Goal: Information Seeking & Learning: Learn about a topic

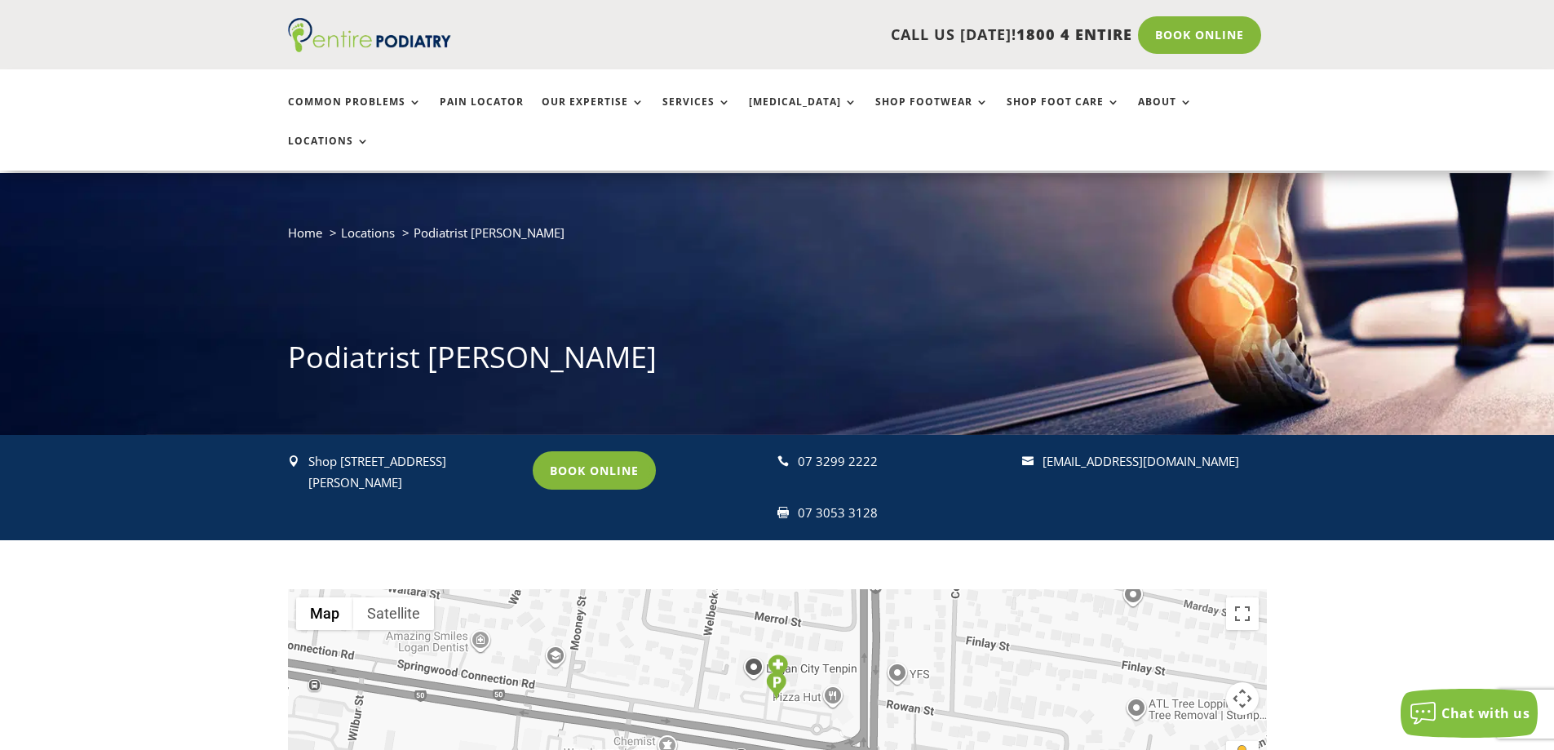
scroll to position [261, 0]
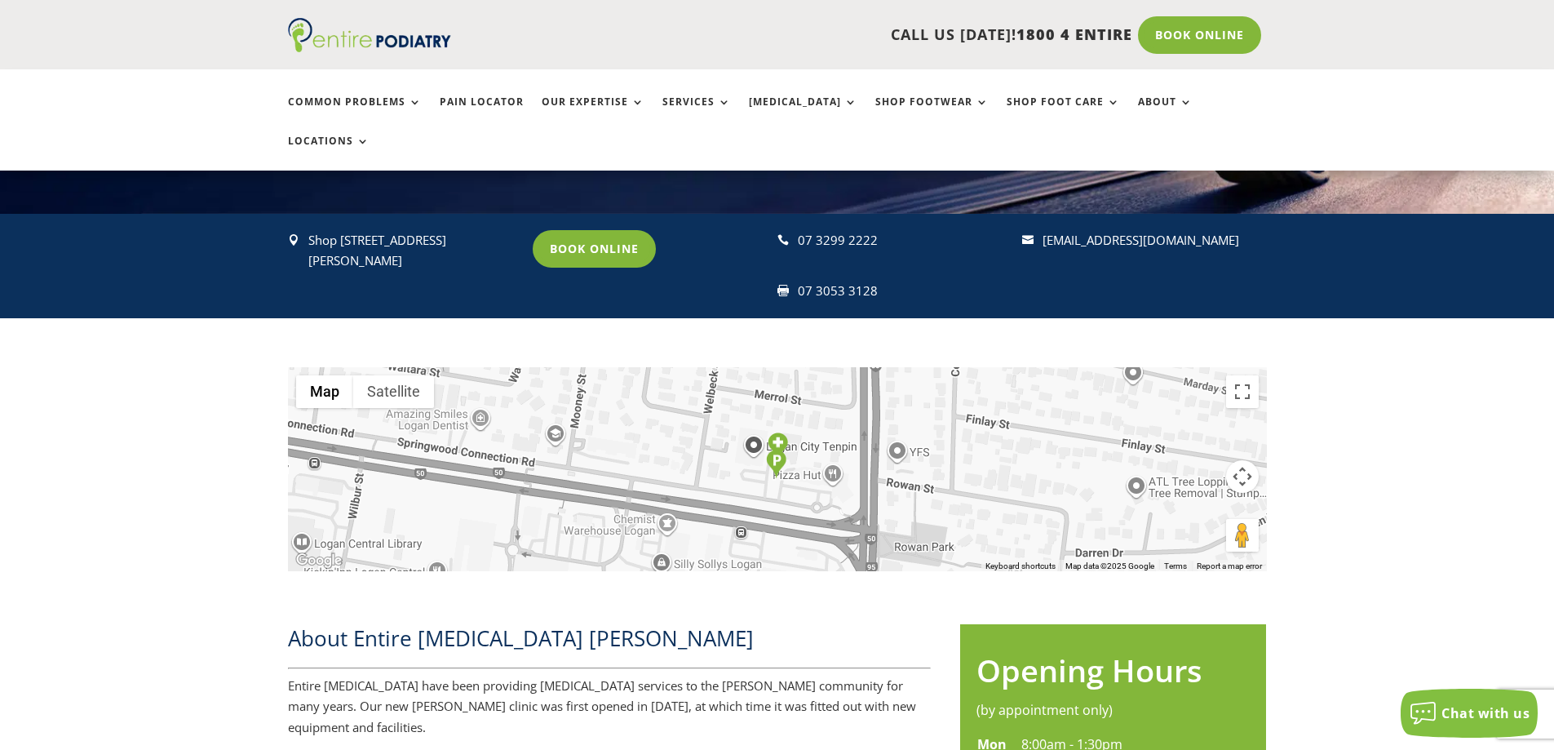
click at [1419, 497] on div "← Move left → Move right ↑ Move up ↓ Move down + Zoom in - Zoom out Home Jump l…" at bounding box center [777, 457] width 1554 height 278
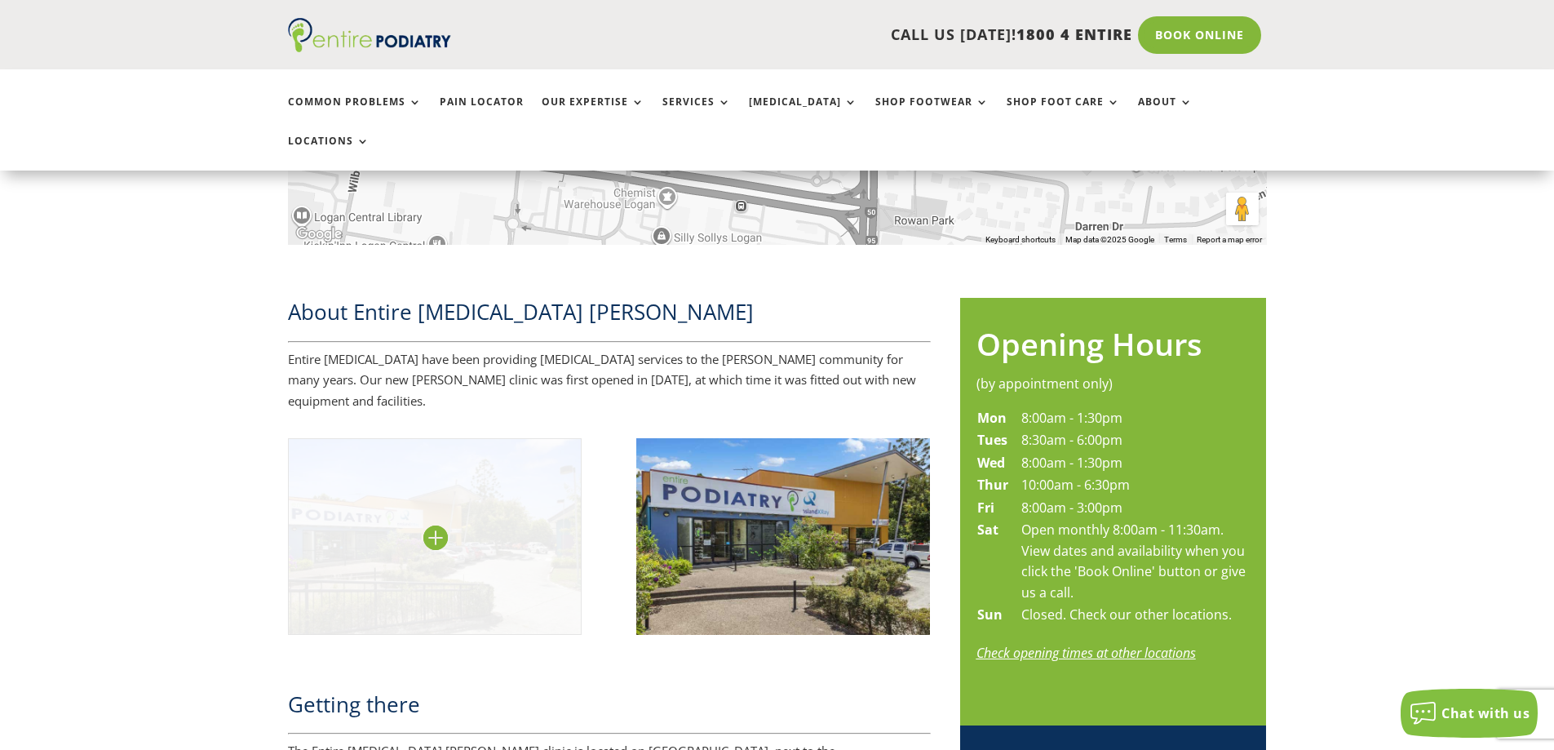
click at [495, 527] on img at bounding box center [435, 536] width 294 height 196
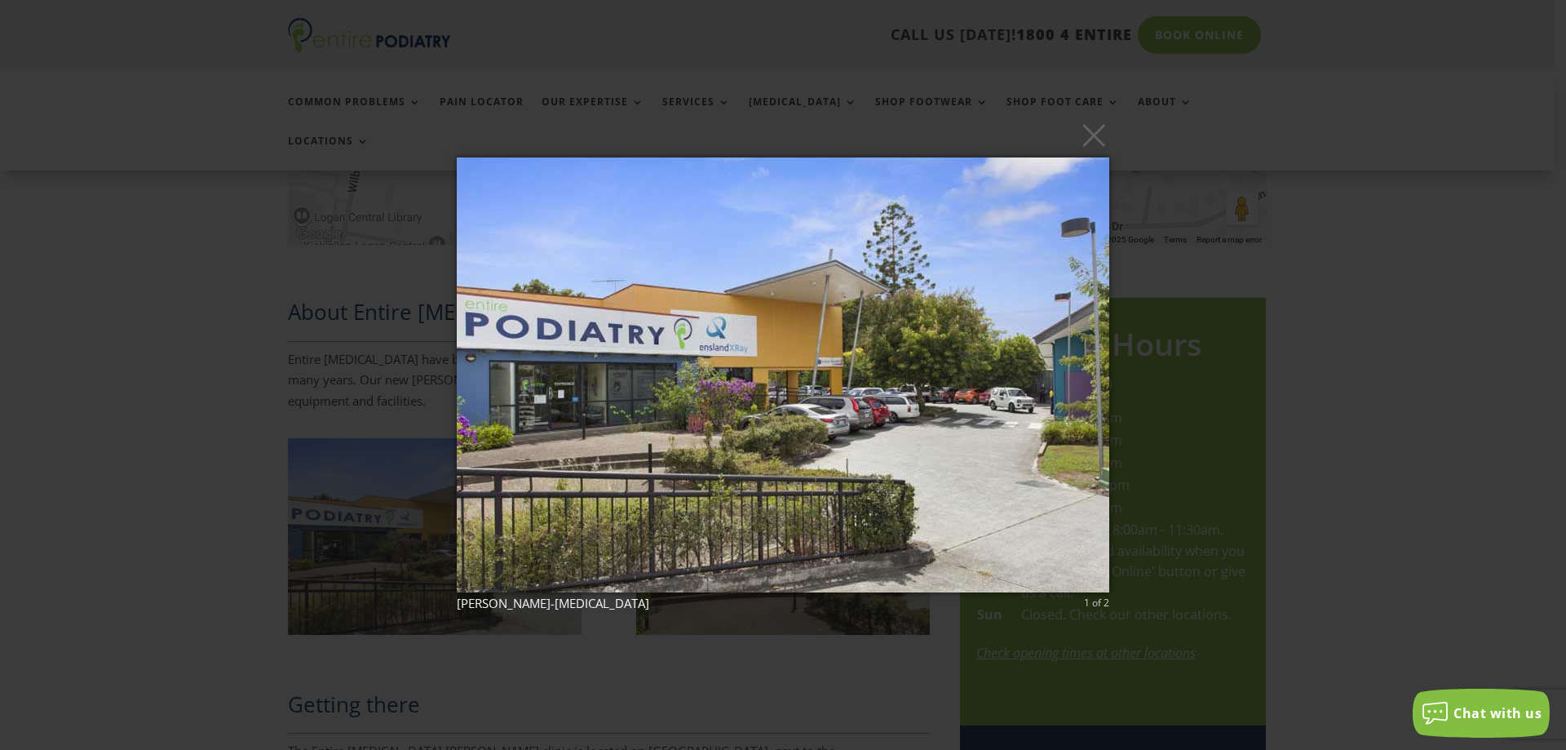
click at [1405, 433] on div "× [PERSON_NAME]-[MEDICAL_DATA] 1 of 2 Loading..." at bounding box center [783, 375] width 1566 height 750
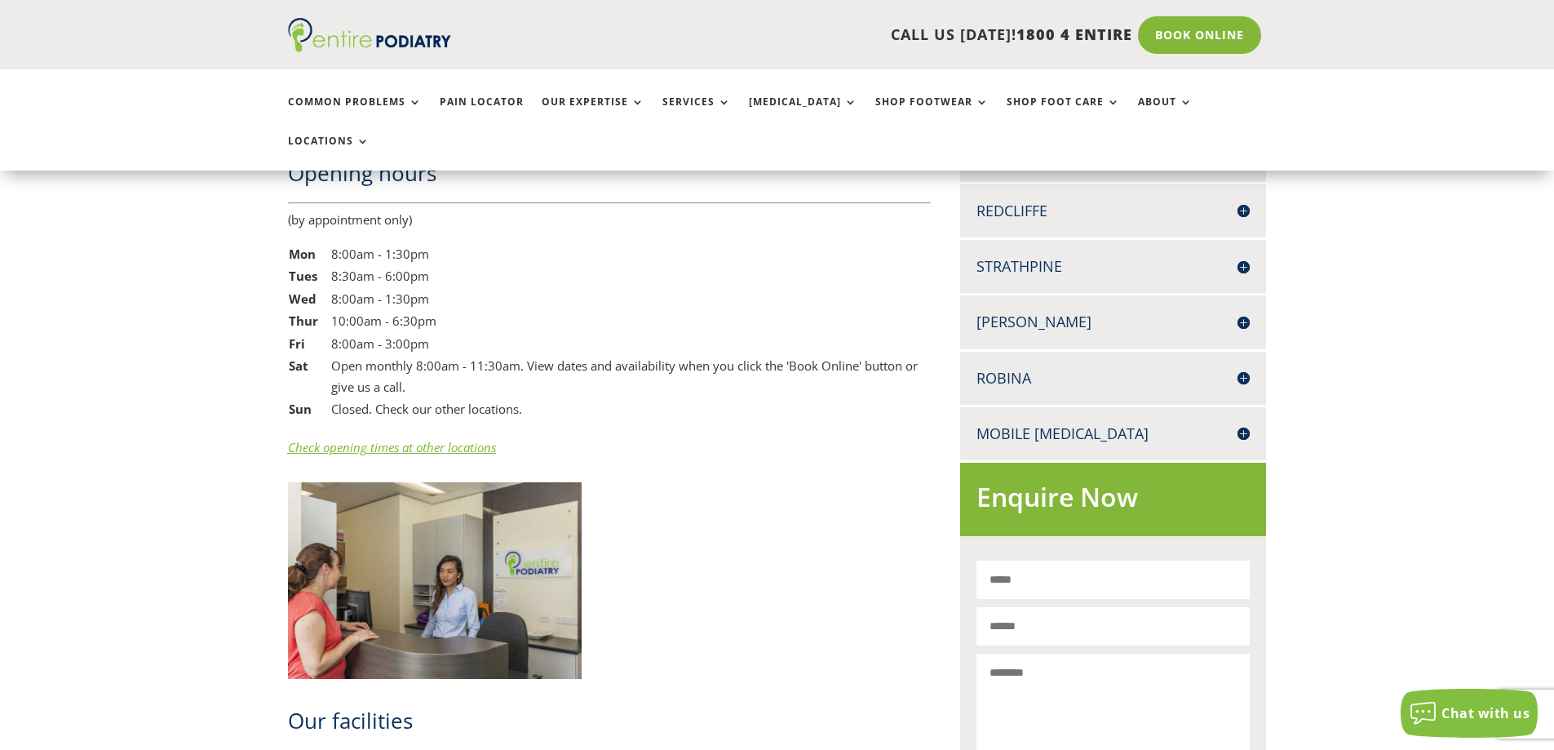
scroll to position [1530, 0]
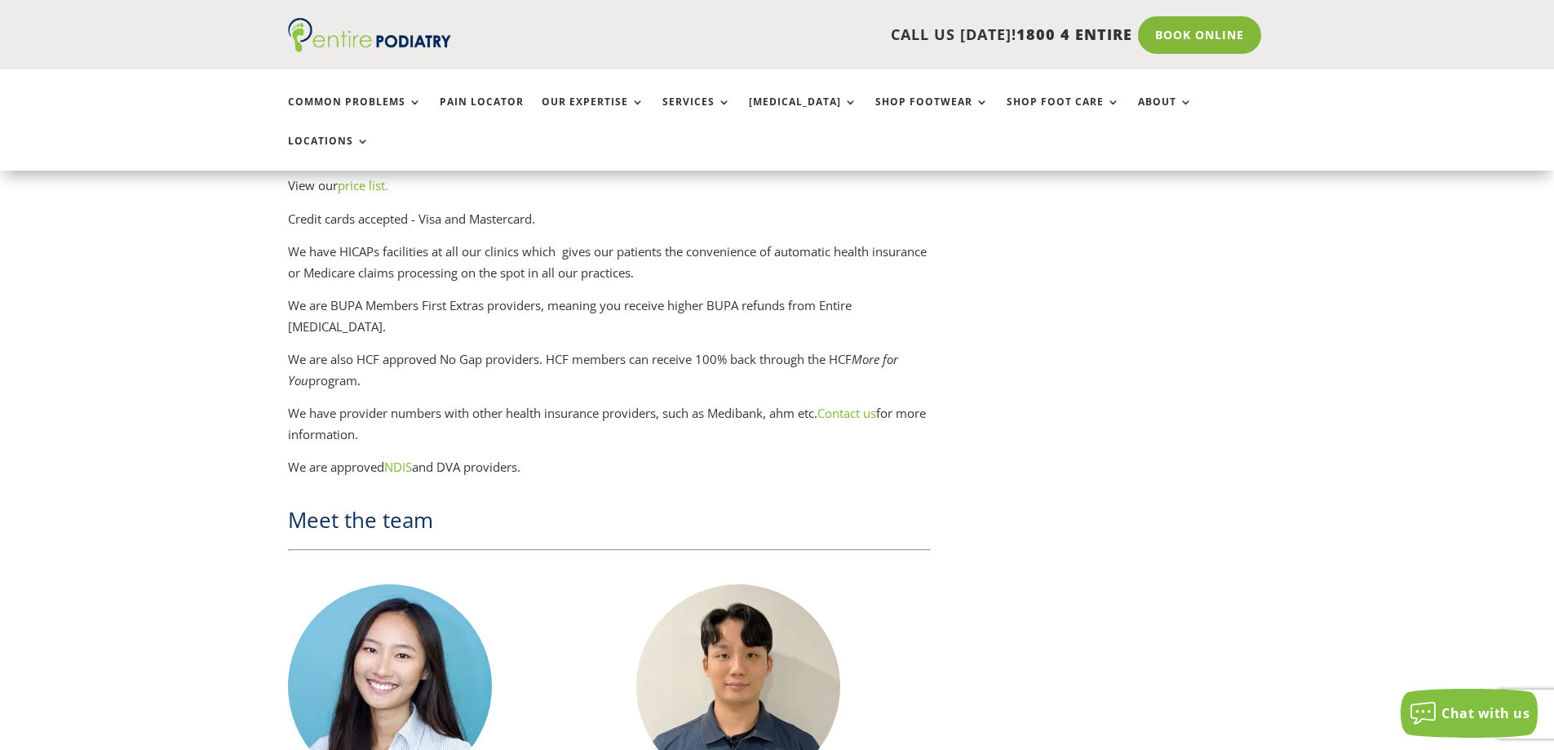
scroll to position [2443, 0]
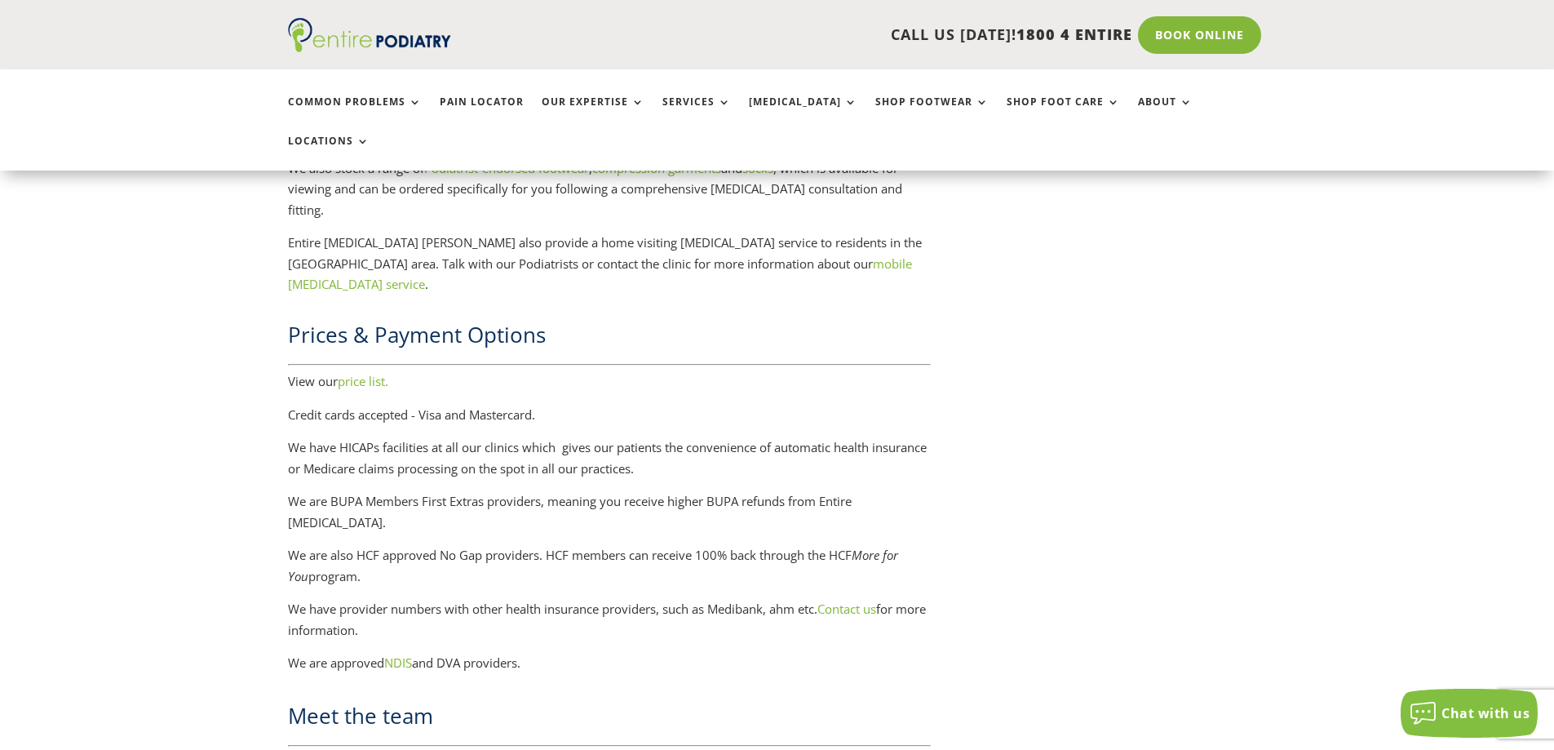
click at [370, 373] on link "price list." at bounding box center [363, 381] width 51 height 16
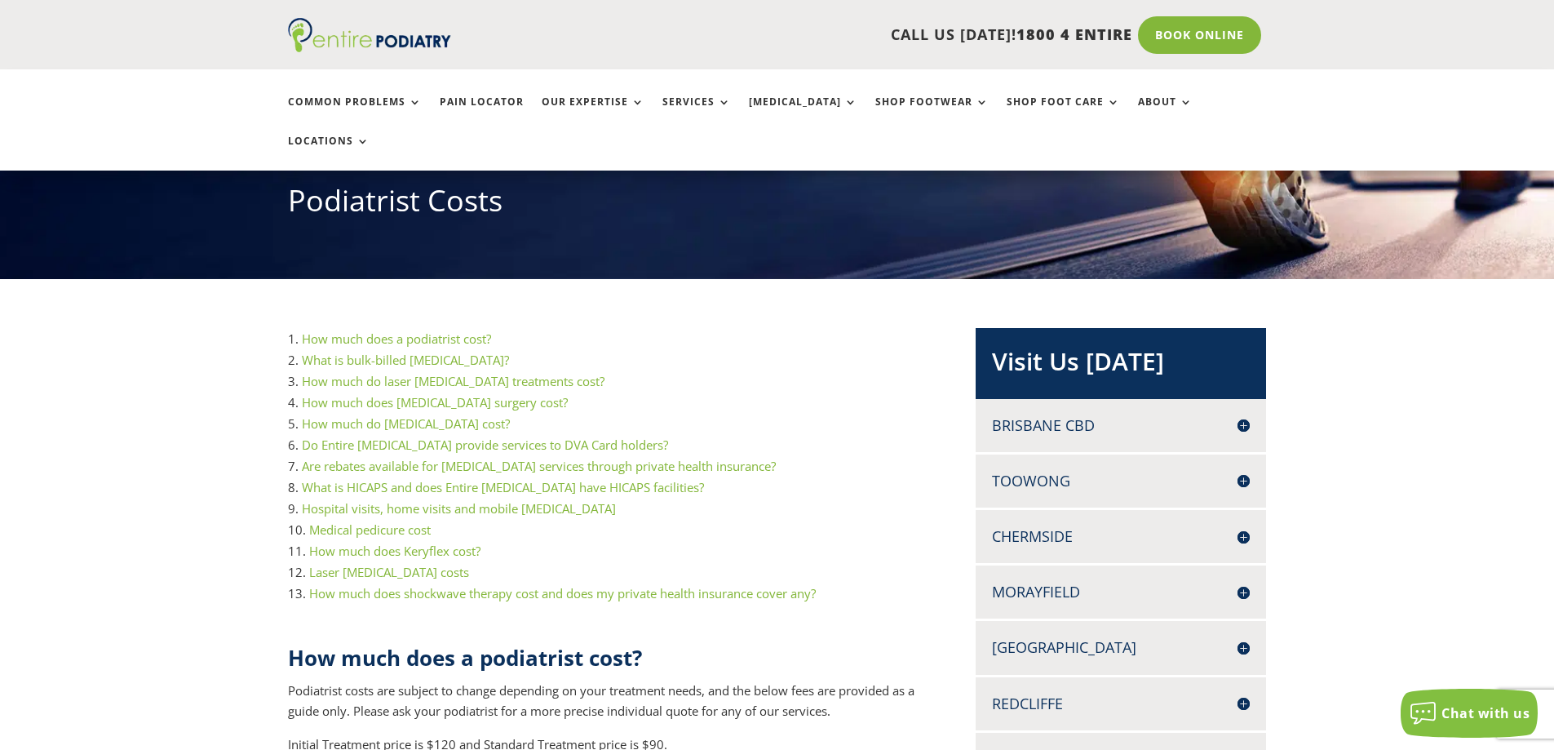
click at [441, 352] on link "What is bulk-billed podiatry?" at bounding box center [405, 360] width 207 height 16
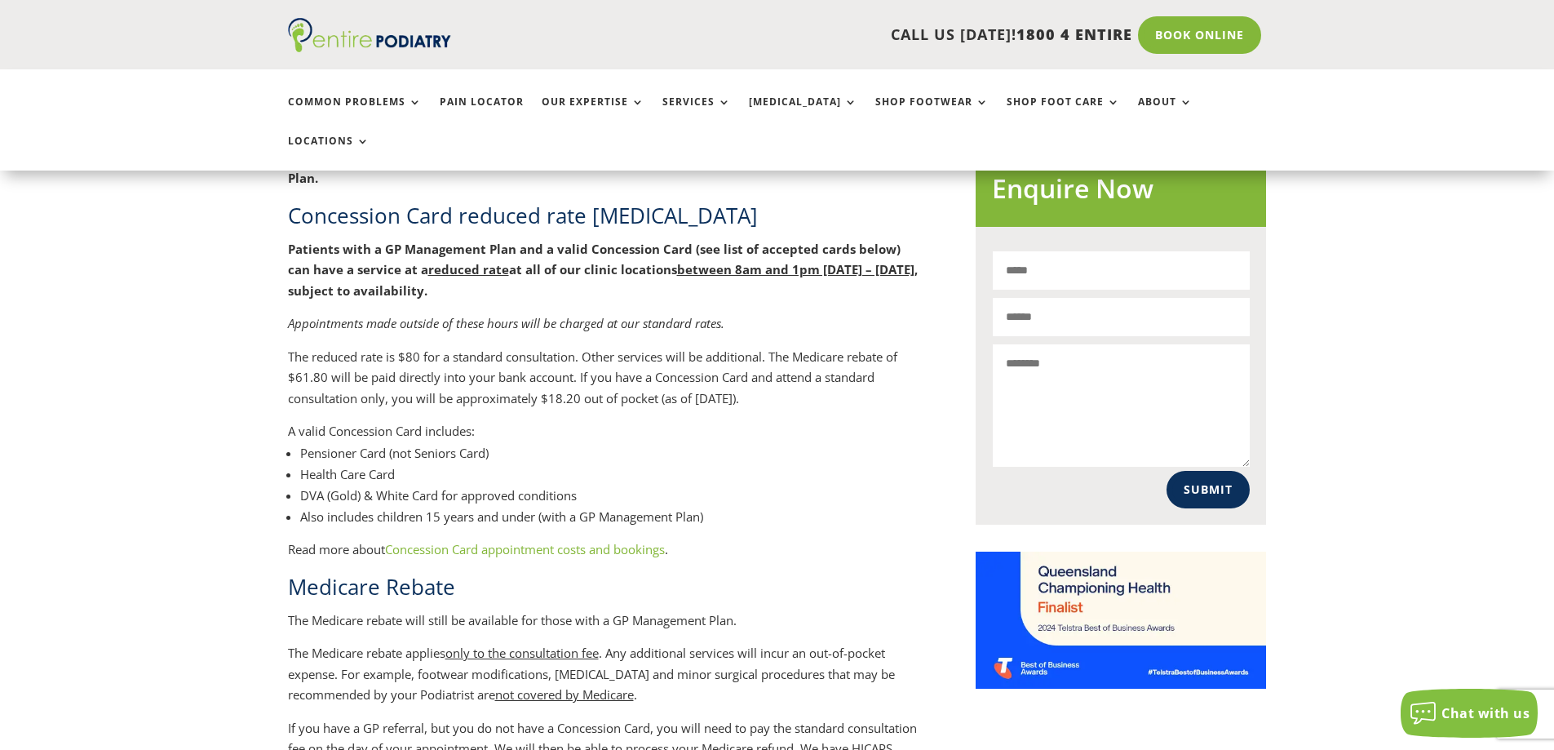
scroll to position [995, 0]
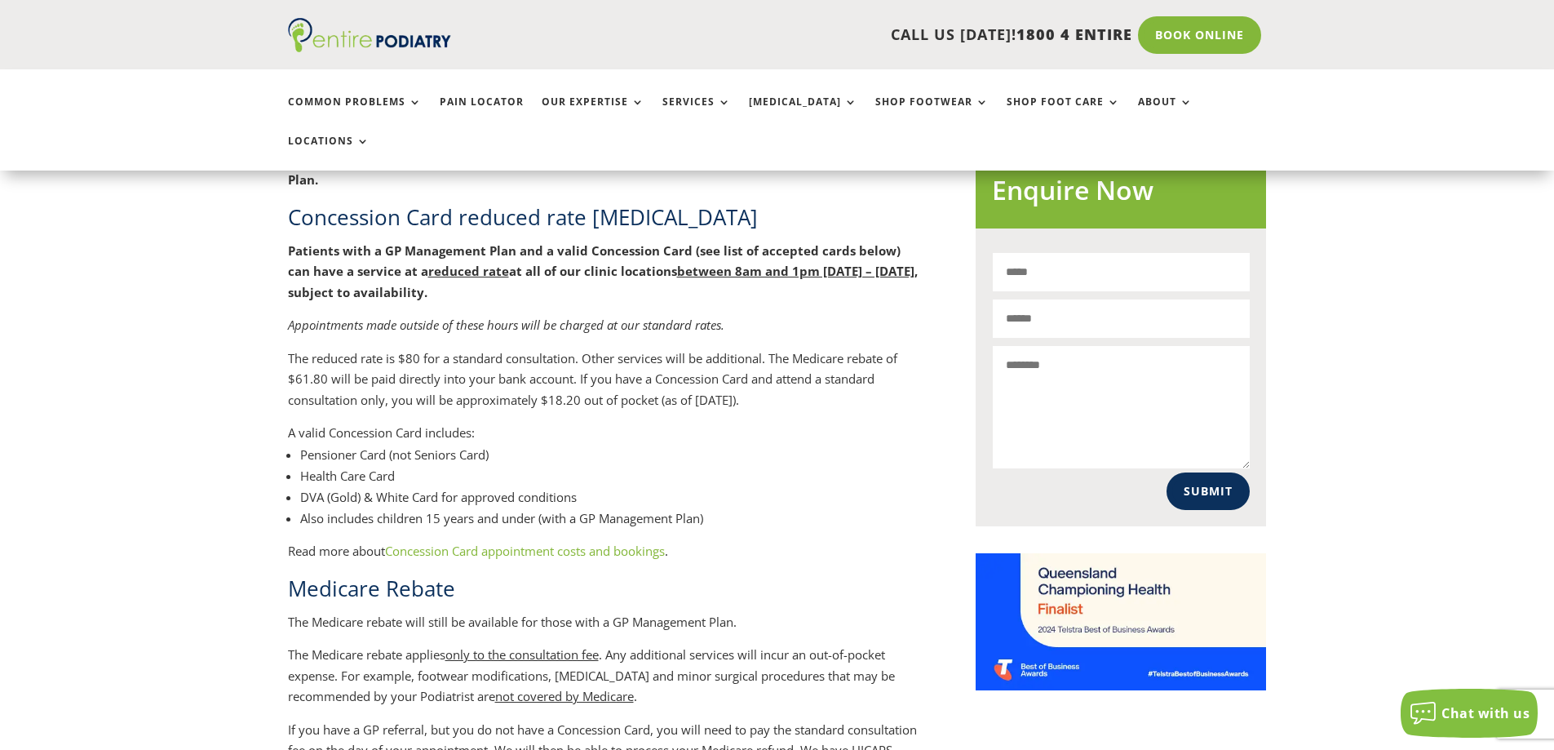
click at [581, 423] on div "A valid Concession Card includes:" at bounding box center [605, 433] width 635 height 21
